Goal: Task Accomplishment & Management: Manage account settings

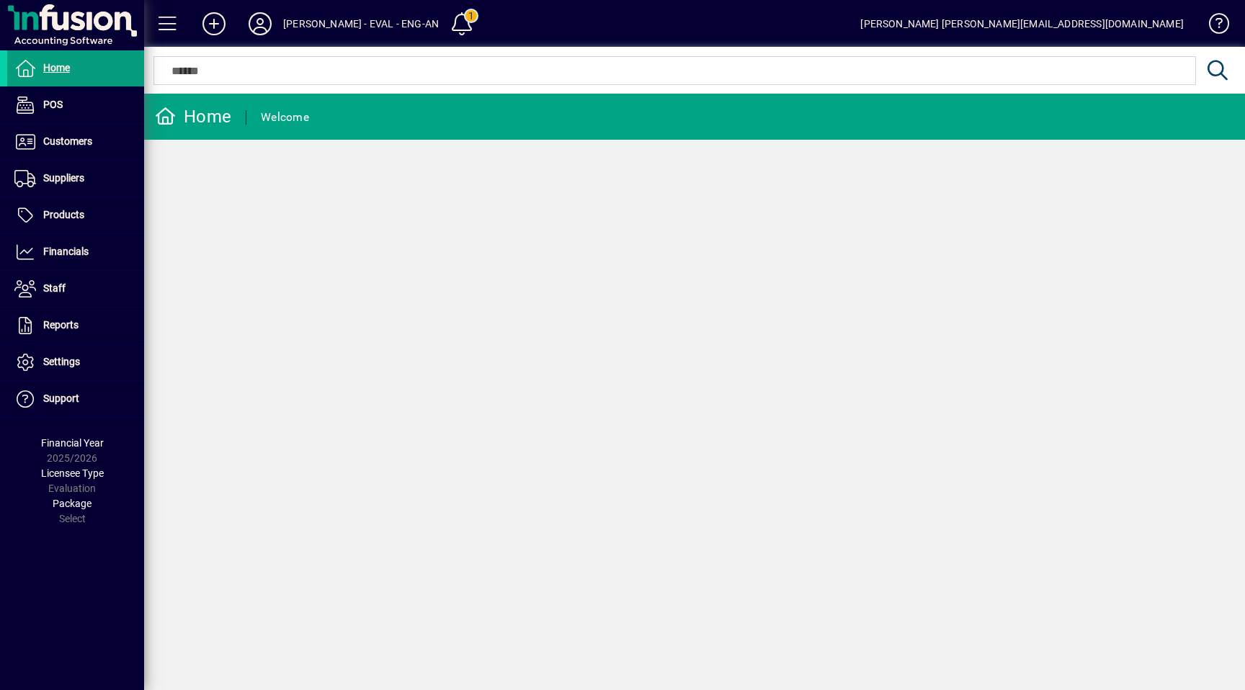
click at [396, 23] on div "Lewis Gray - EVAL - ENG-AN" at bounding box center [361, 23] width 156 height 23
click at [445, 20] on span at bounding box center [462, 23] width 35 height 35
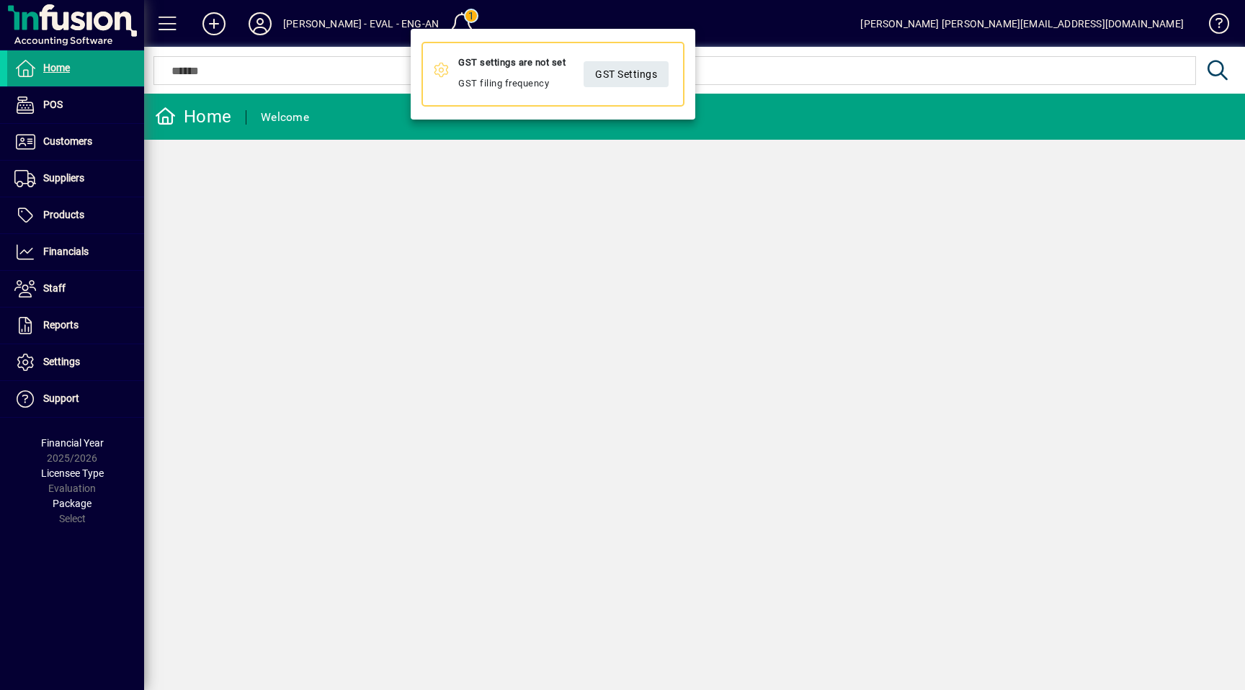
click at [377, 21] on div at bounding box center [622, 345] width 1245 height 690
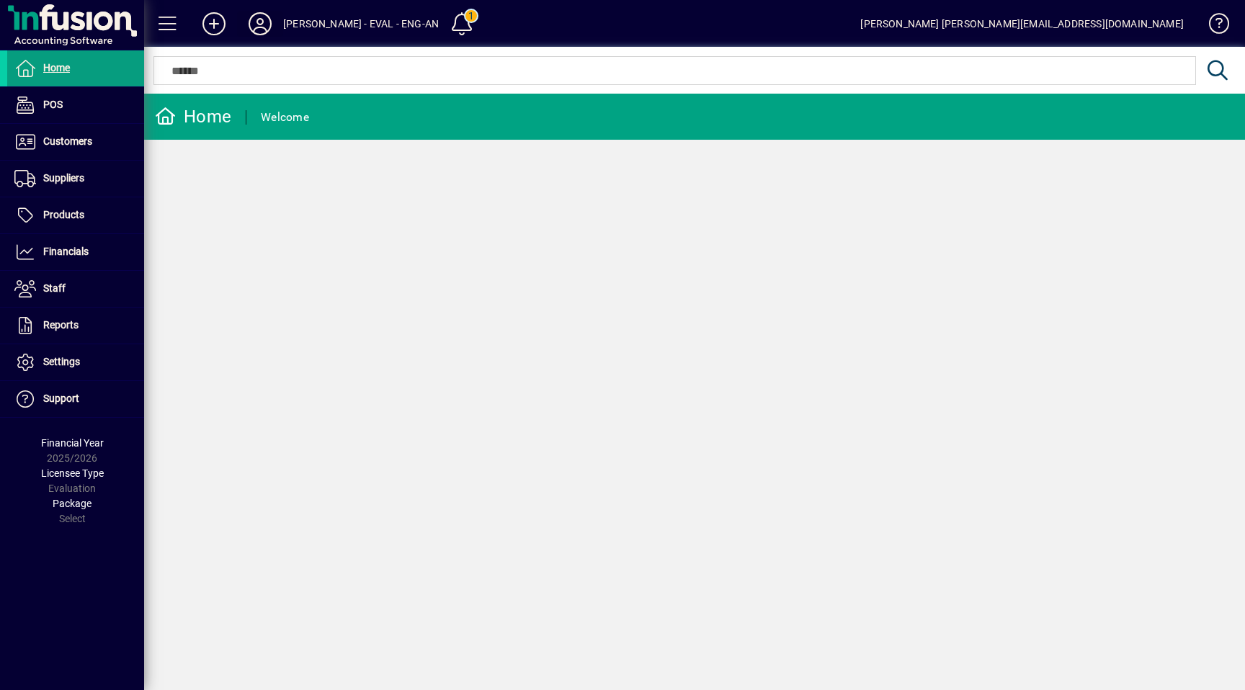
click at [246, 24] on icon at bounding box center [260, 23] width 29 height 23
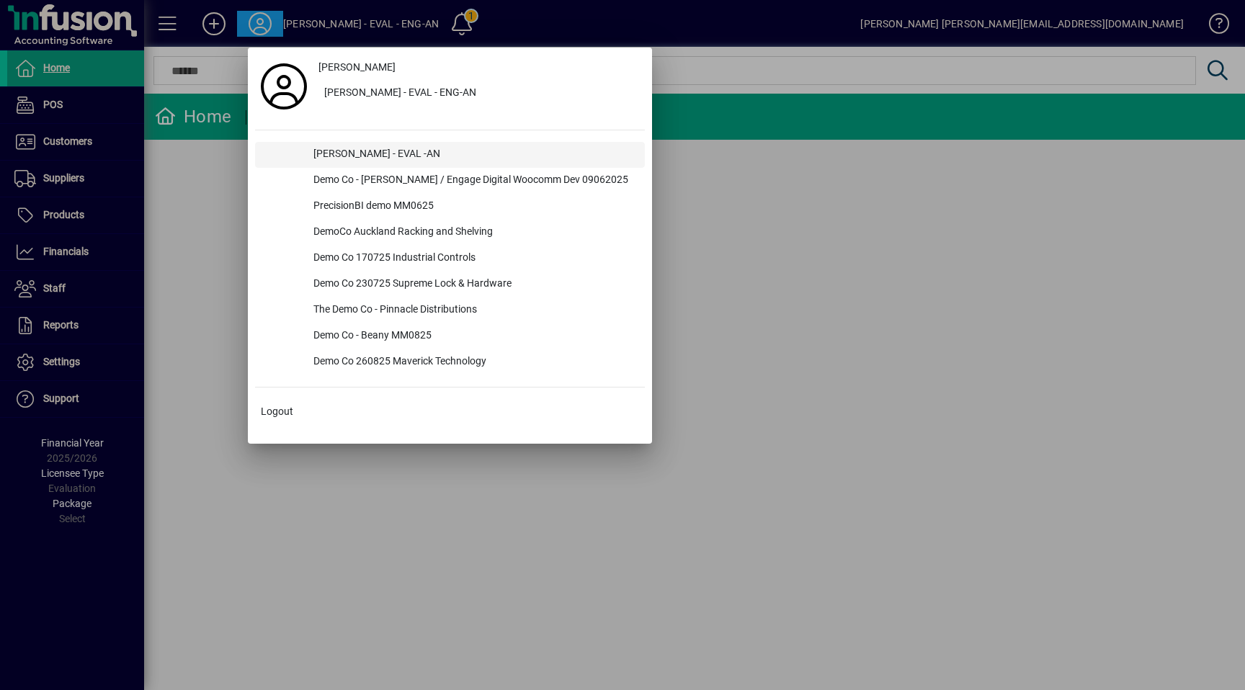
click at [368, 153] on div "[PERSON_NAME] - EVAL -AN" at bounding box center [473, 155] width 343 height 26
